Goal: Task Accomplishment & Management: Use online tool/utility

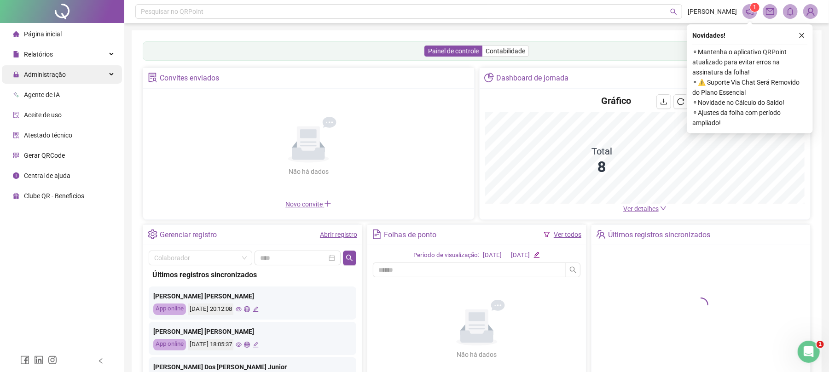
click at [76, 77] on div "Administração" at bounding box center [62, 74] width 120 height 18
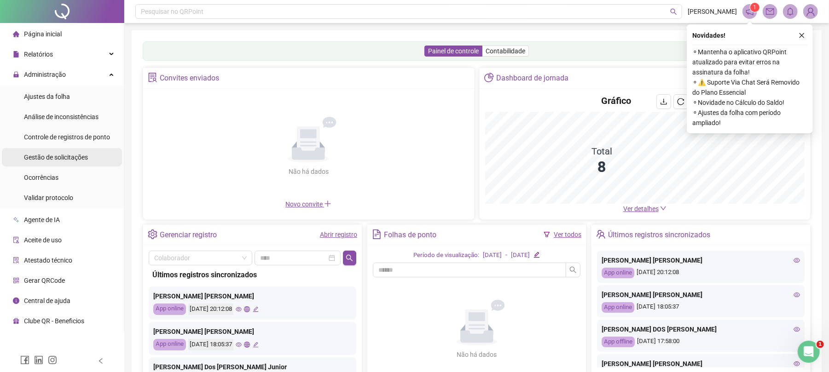
click at [66, 158] on span "Gestão de solicitações" at bounding box center [56, 157] width 64 height 7
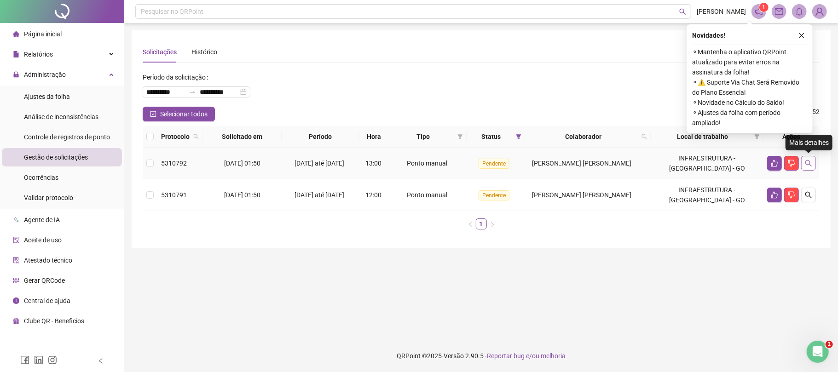
click at [812, 163] on icon "search" at bounding box center [808, 163] width 7 height 7
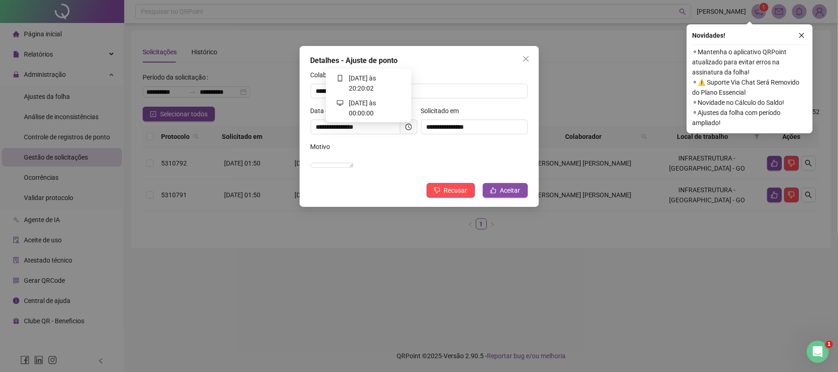
click at [405, 129] on icon "clock-circle" at bounding box center [408, 127] width 6 height 6
click at [503, 196] on span "Aceitar" at bounding box center [510, 190] width 20 height 10
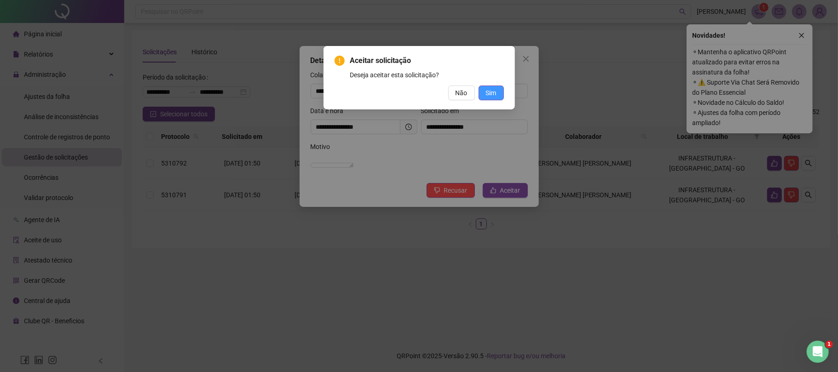
click at [490, 94] on span "Sim" at bounding box center [491, 93] width 11 height 10
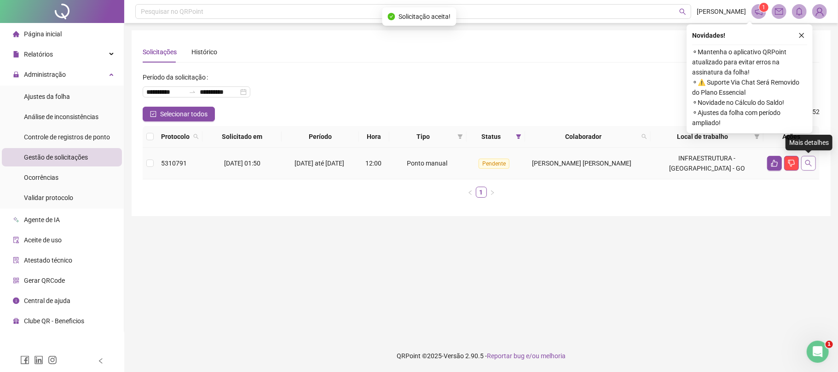
click at [808, 166] on icon "search" at bounding box center [808, 163] width 7 height 7
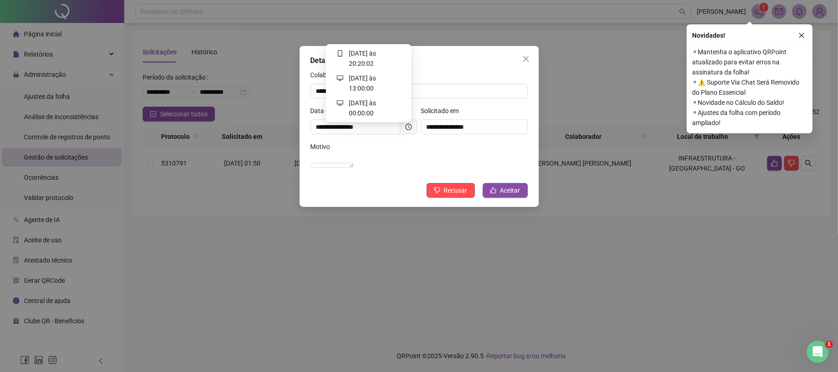
click at [405, 128] on icon "clock-circle" at bounding box center [408, 127] width 6 height 6
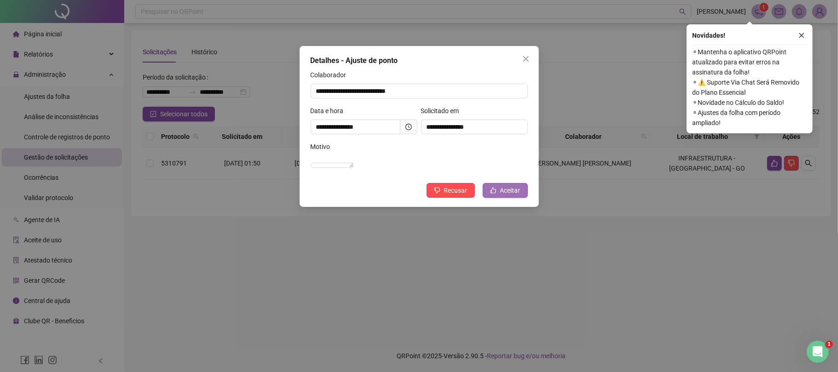
click at [501, 196] on span "Aceitar" at bounding box center [510, 190] width 20 height 10
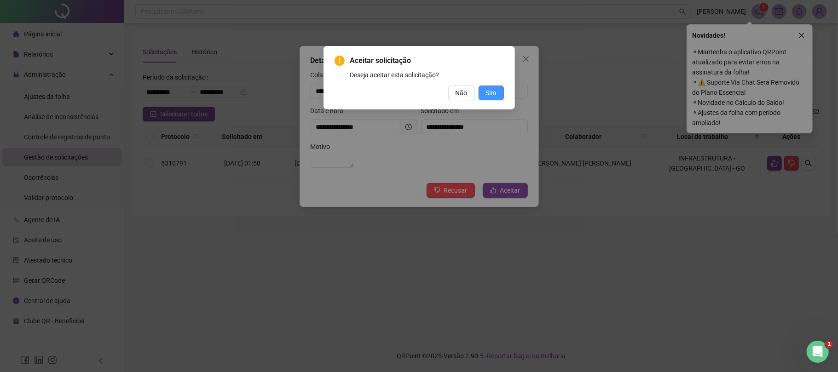
click at [494, 93] on span "Sim" at bounding box center [491, 93] width 11 height 10
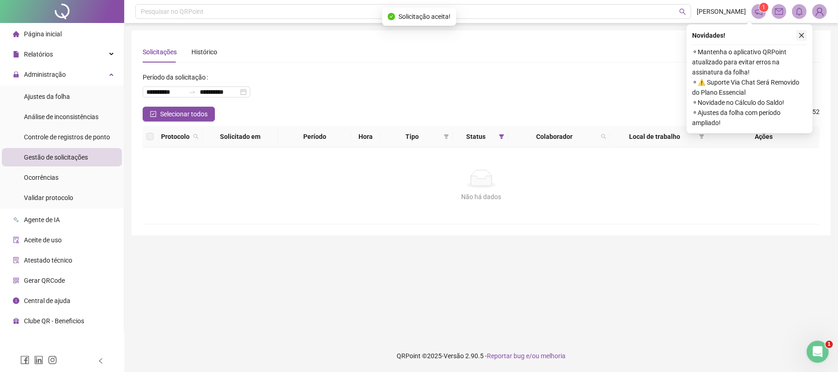
click at [801, 32] on icon "close" at bounding box center [801, 35] width 6 height 6
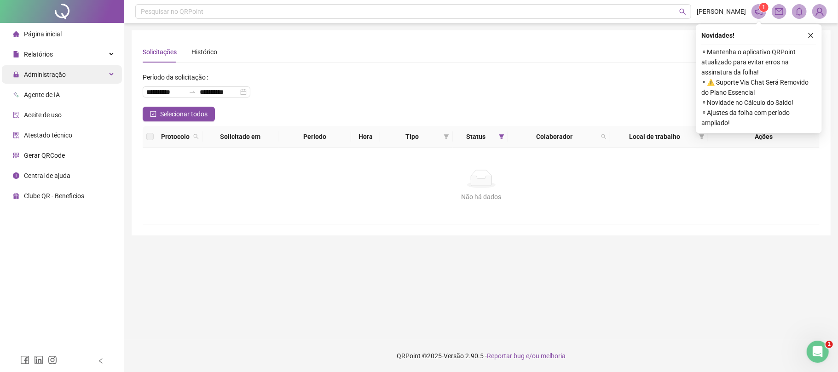
click at [74, 76] on div "Administração" at bounding box center [62, 74] width 120 height 18
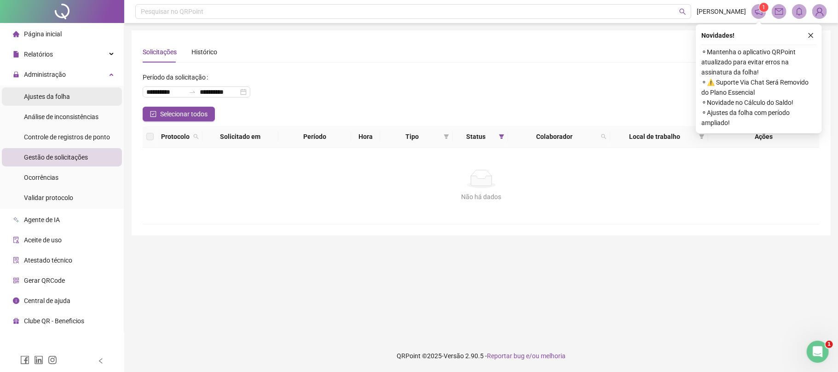
click at [65, 97] on span "Ajustes da folha" at bounding box center [47, 96] width 46 height 7
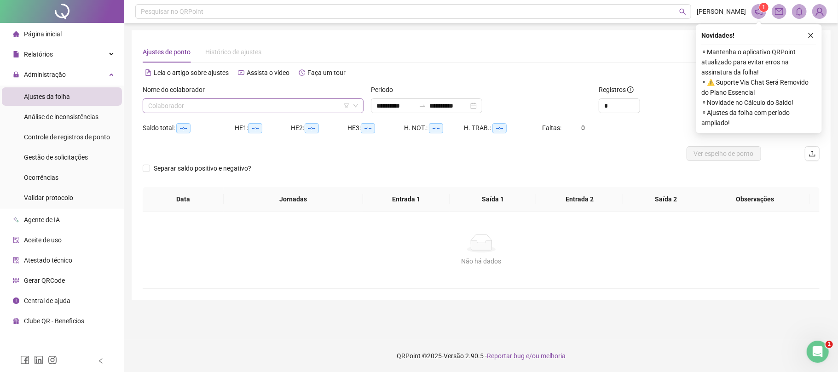
click at [287, 105] on input "search" at bounding box center [249, 106] width 202 height 14
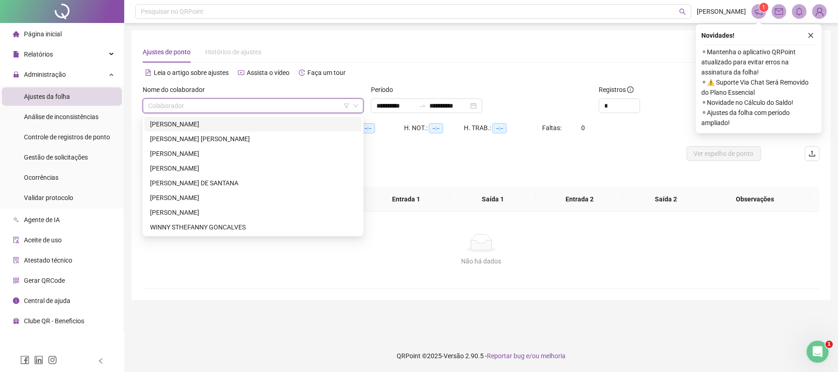
click at [253, 125] on div "[PERSON_NAME] [PERSON_NAME]" at bounding box center [253, 124] width 206 height 10
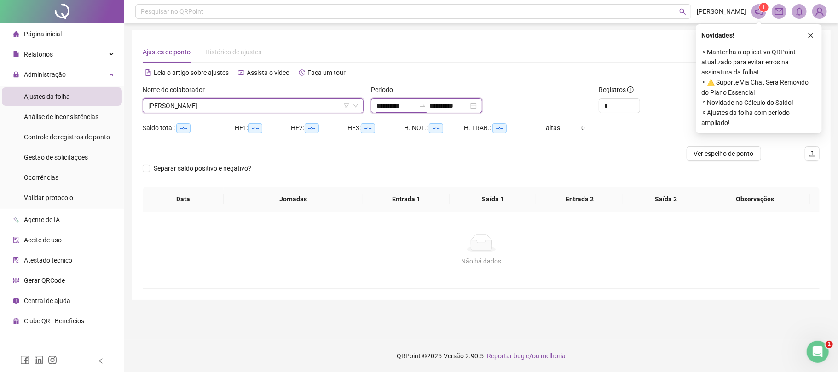
click at [404, 106] on input "**********" at bounding box center [395, 106] width 39 height 10
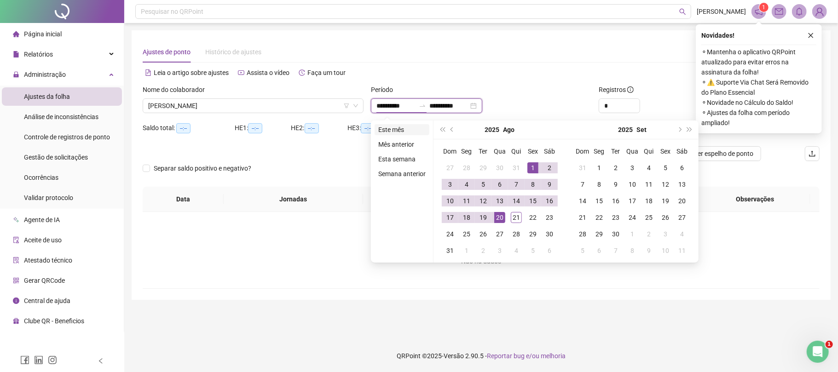
type input "**********"
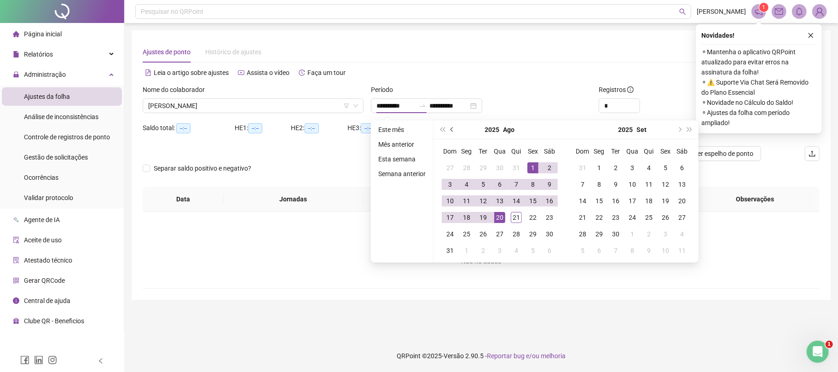
click at [450, 131] on span "prev-year" at bounding box center [452, 129] width 5 height 5
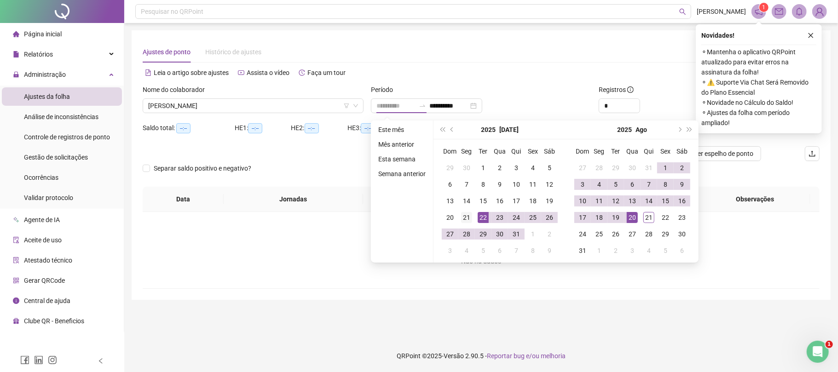
type input "**********"
click at [467, 218] on div "21" at bounding box center [466, 217] width 11 height 11
type input "**********"
click at [635, 219] on div "20" at bounding box center [632, 217] width 11 height 11
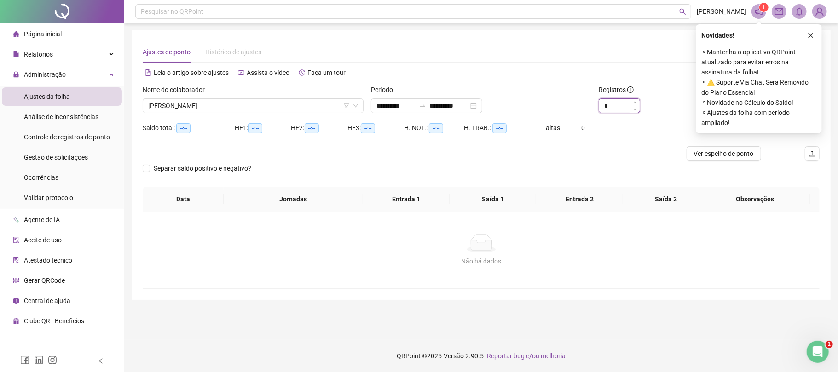
drag, startPoint x: 611, startPoint y: 106, endPoint x: 601, endPoint y: 104, distance: 10.8
click at [601, 104] on input "*" at bounding box center [619, 106] width 40 height 14
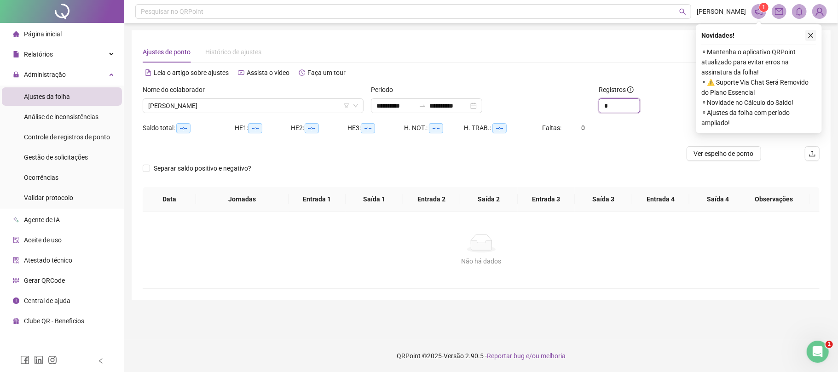
type input "*"
click at [807, 35] on icon "close" at bounding box center [810, 35] width 6 height 6
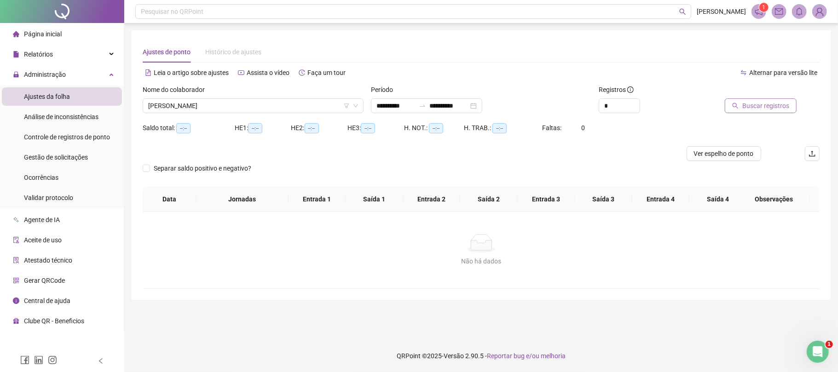
click at [773, 105] on span "Buscar registros" at bounding box center [765, 106] width 47 height 10
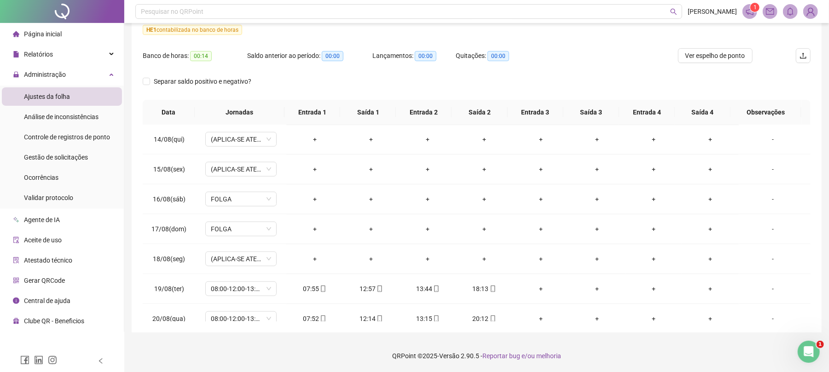
scroll to position [735, 0]
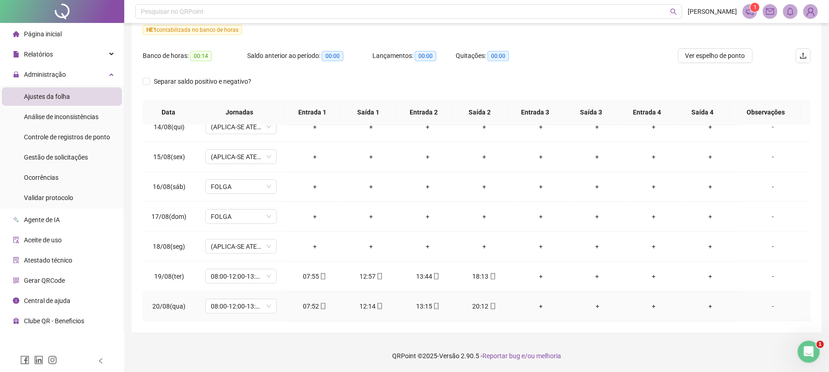
click at [765, 306] on div "-" at bounding box center [773, 306] width 54 height 10
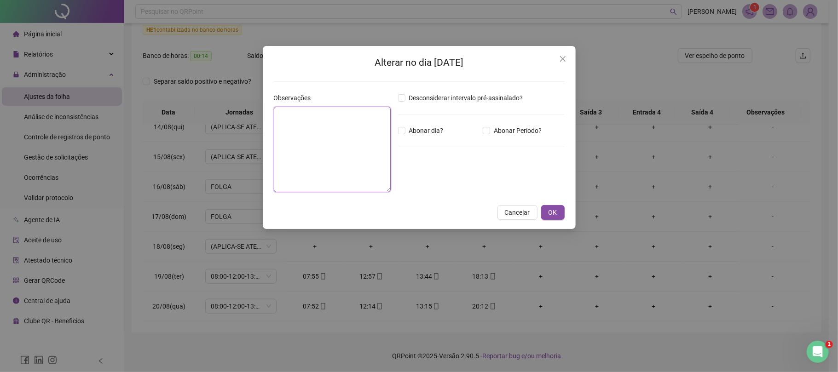
click at [321, 152] on textarea at bounding box center [332, 150] width 117 height 86
paste textarea "**********"
type textarea "**********"
click at [550, 210] on span "OK" at bounding box center [552, 213] width 9 height 10
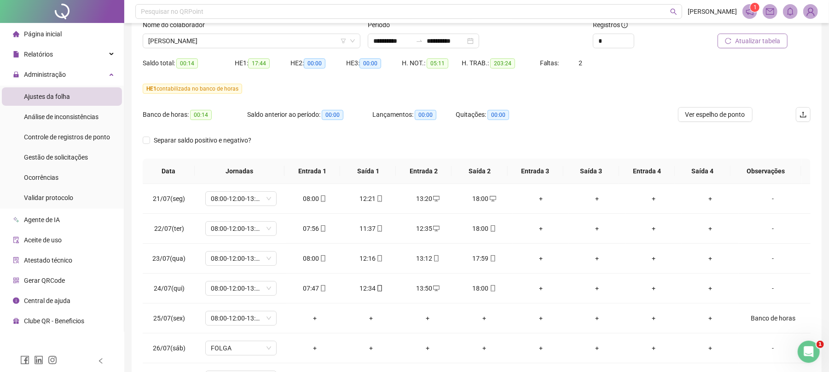
scroll to position [0, 0]
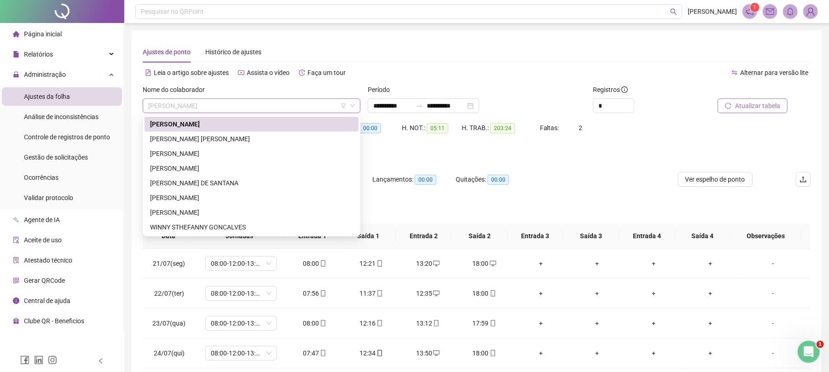
click at [275, 103] on span "[PERSON_NAME] [PERSON_NAME]" at bounding box center [251, 106] width 207 height 14
click at [203, 167] on div "[PERSON_NAME] [PERSON_NAME]" at bounding box center [251, 168] width 203 height 10
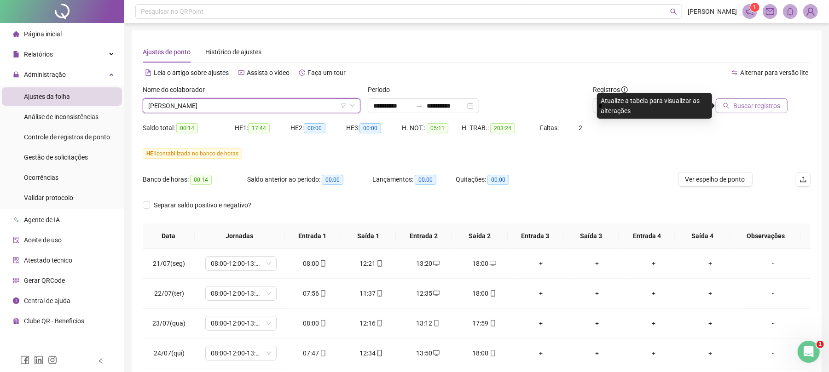
click at [746, 107] on span "Buscar registros" at bounding box center [756, 106] width 47 height 10
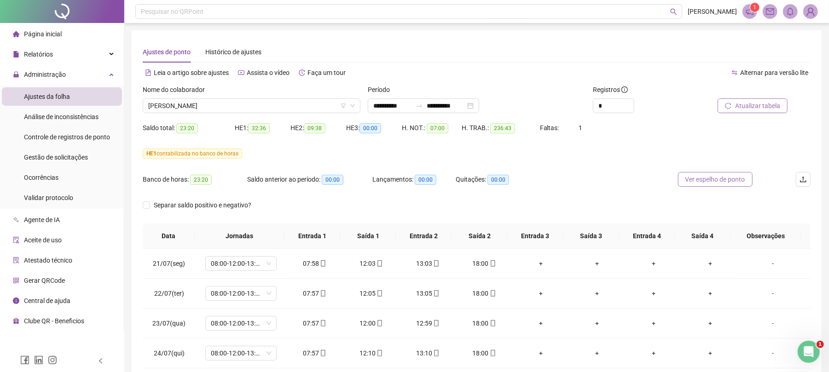
click at [721, 179] on span "Ver espelho de ponto" at bounding box center [715, 179] width 60 height 10
